Goal: Register for event/course: Sign up to attend an event or enroll in a course

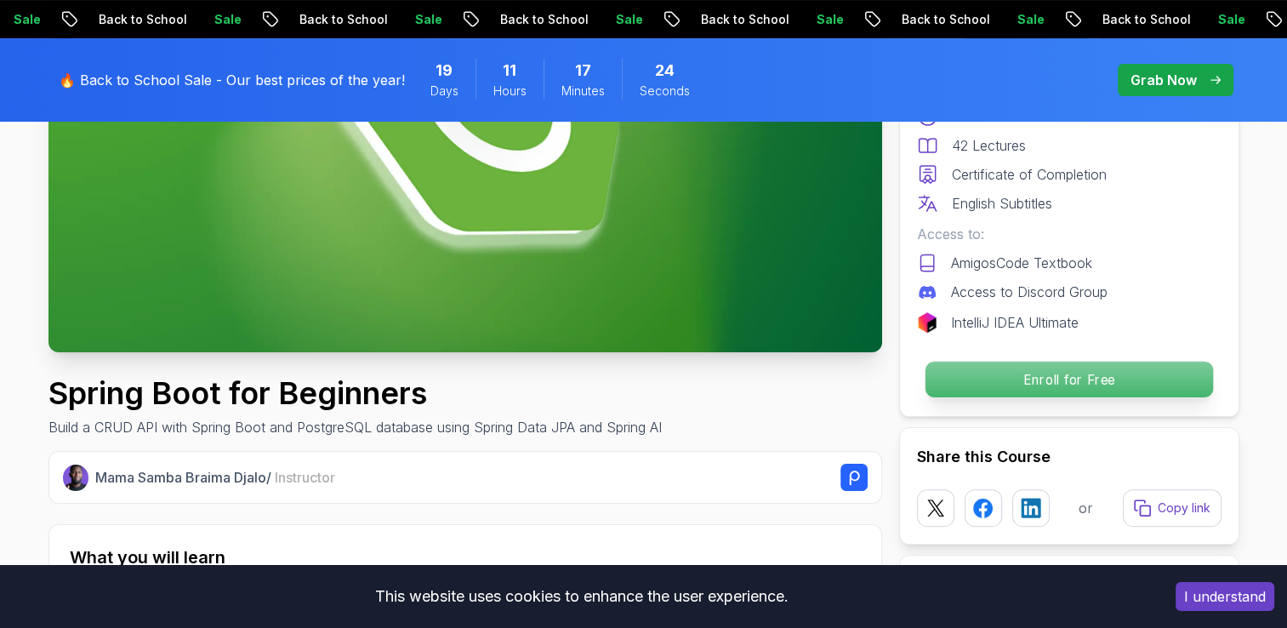
click at [995, 391] on p "Enroll for Free" at bounding box center [1069, 380] width 288 height 36
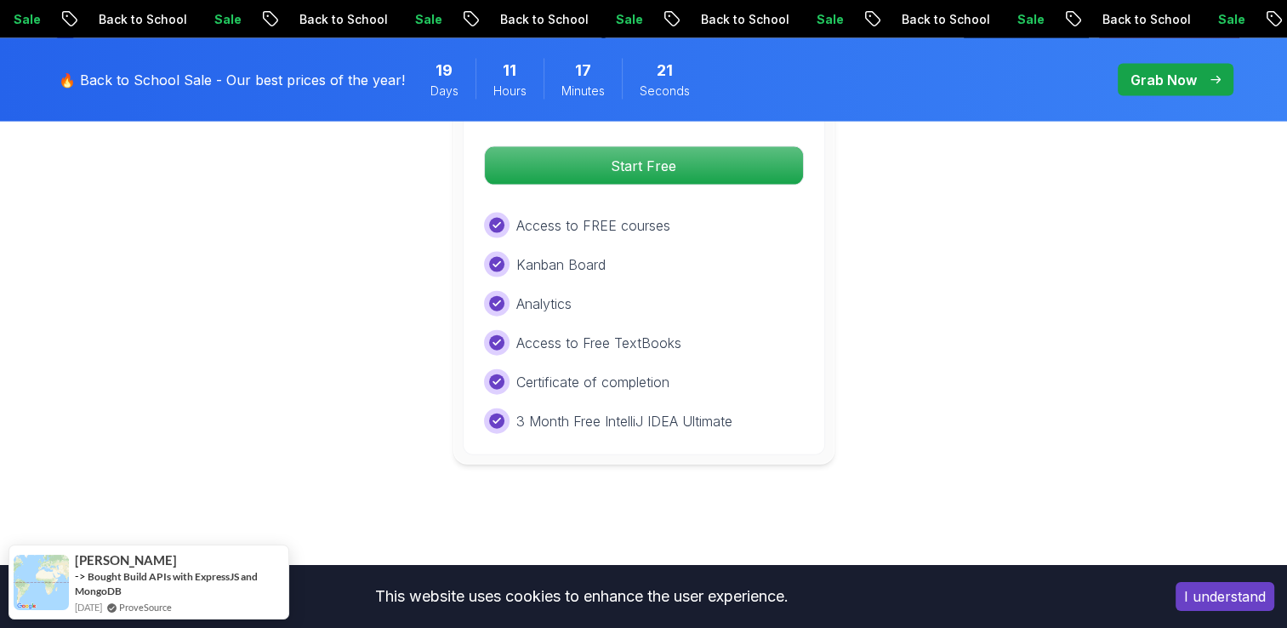
scroll to position [3713, 0]
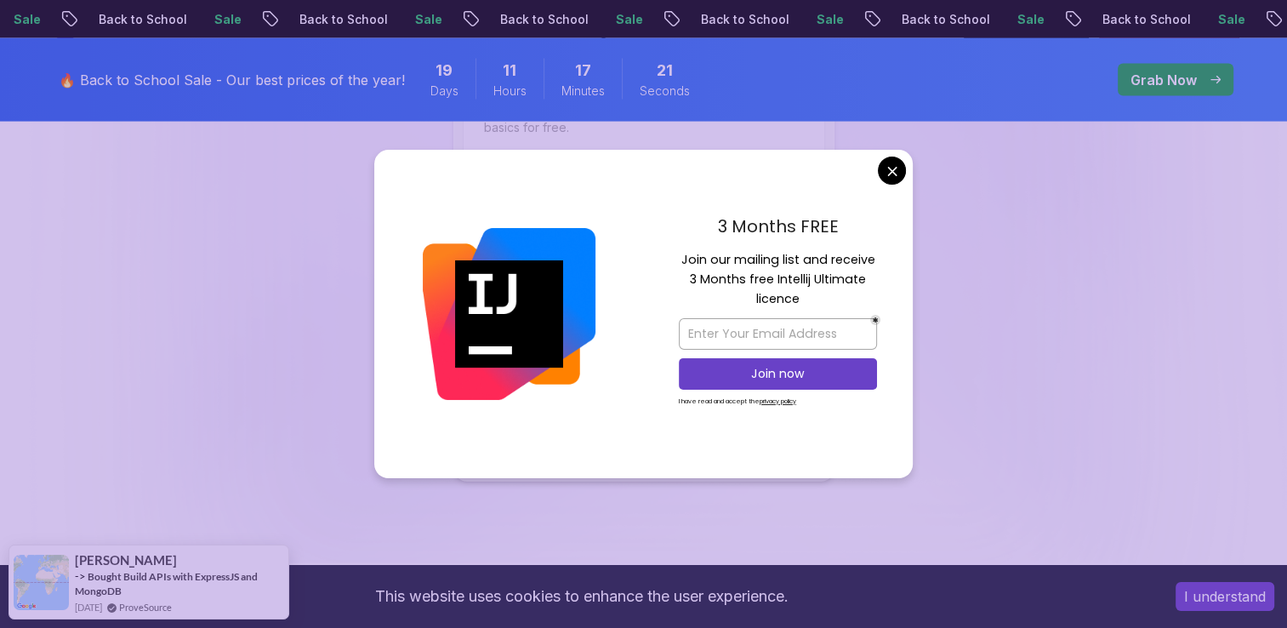
click at [664, 165] on p "Start Free" at bounding box center [644, 183] width 302 height 36
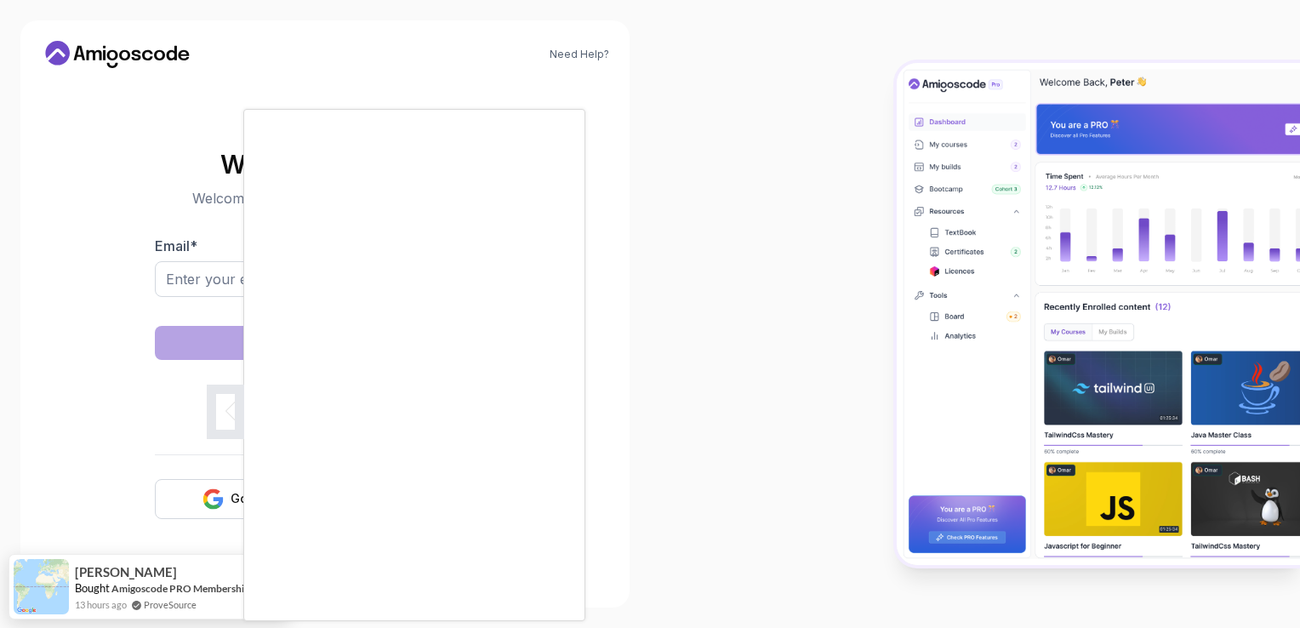
click at [232, 344] on div at bounding box center [650, 314] width 1300 height 628
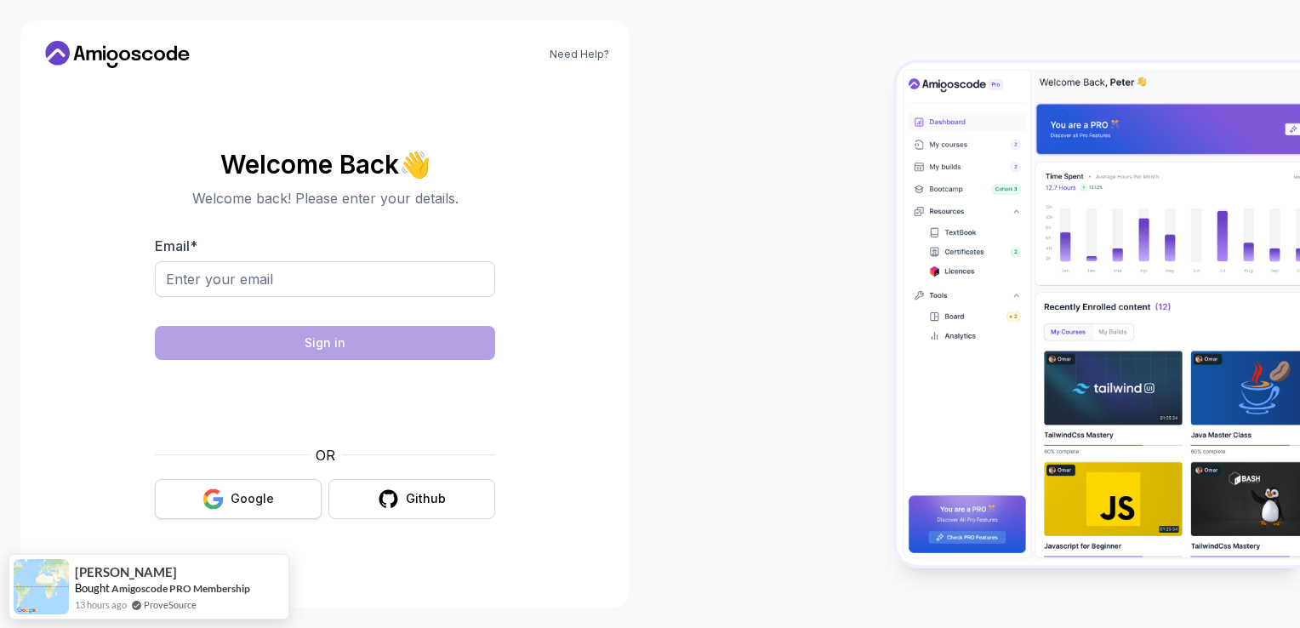
click at [265, 502] on div "Google" at bounding box center [252, 498] width 43 height 17
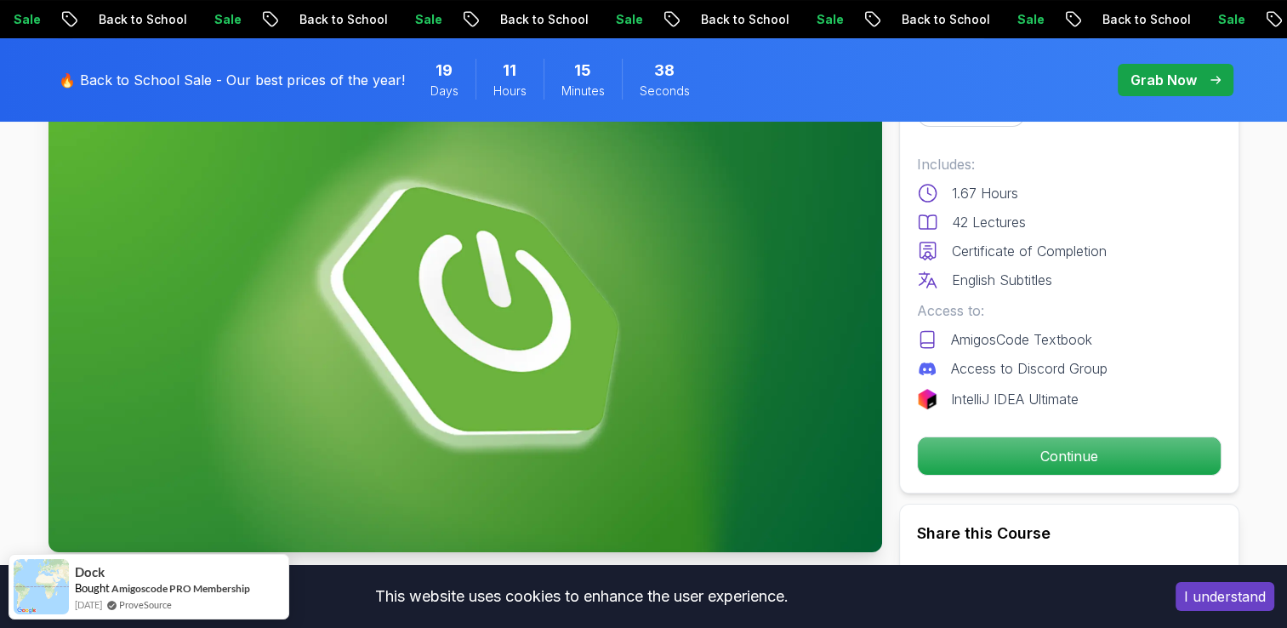
scroll to position [170, 0]
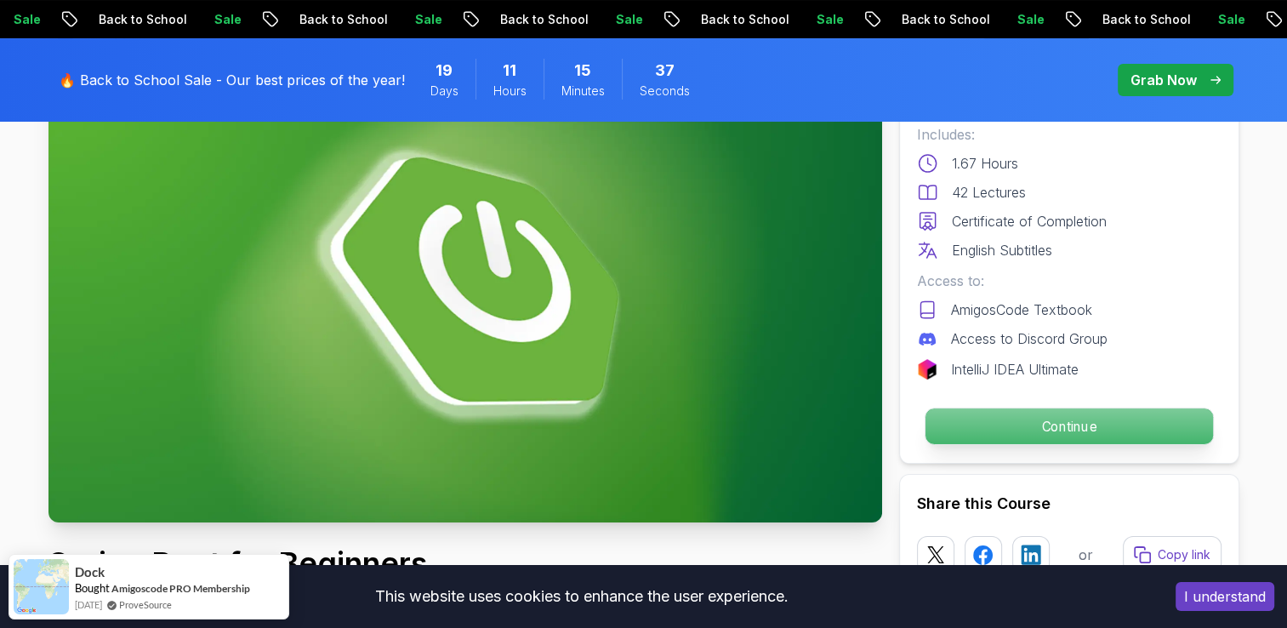
click at [941, 427] on p "Continue" at bounding box center [1069, 426] width 288 height 36
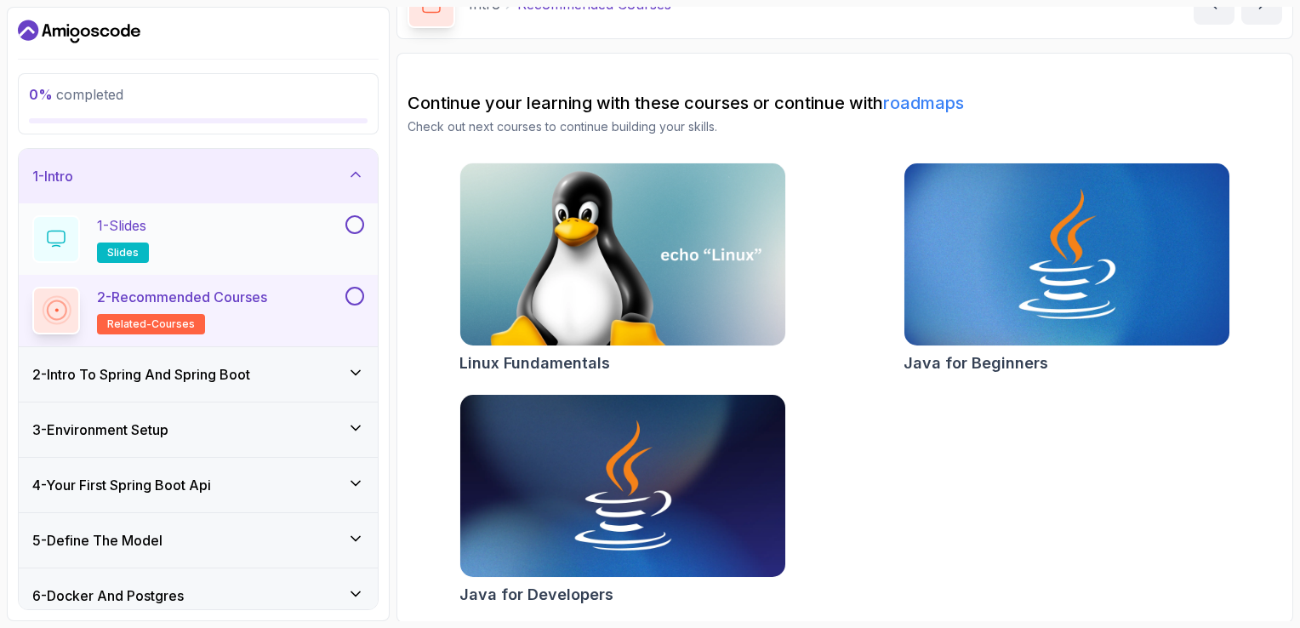
click at [178, 221] on div "1 - Slides slides" at bounding box center [187, 239] width 310 height 48
